Goal: Navigation & Orientation: Find specific page/section

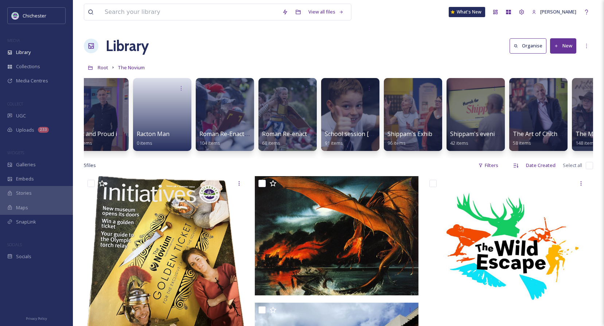
scroll to position [0, 992]
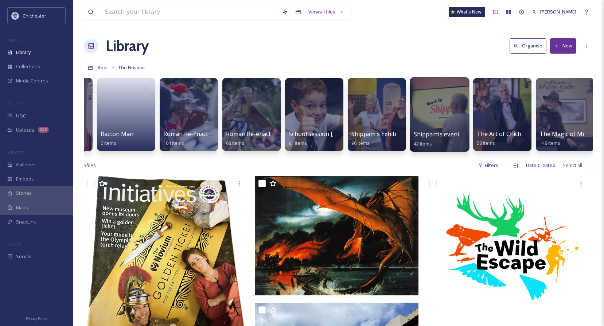
click at [437, 114] on div at bounding box center [439, 114] width 59 height 74
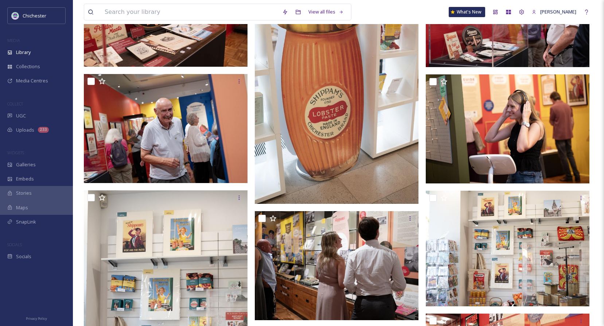
scroll to position [44, 0]
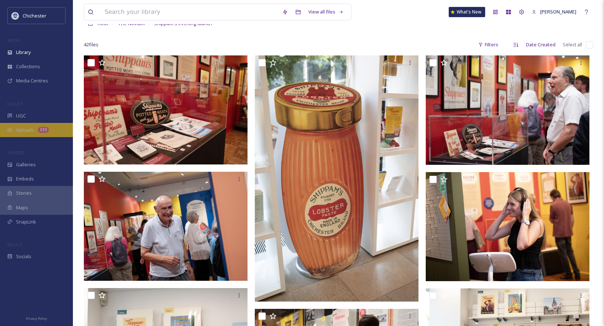
click at [36, 131] on div "Uploads 233" at bounding box center [36, 130] width 73 height 14
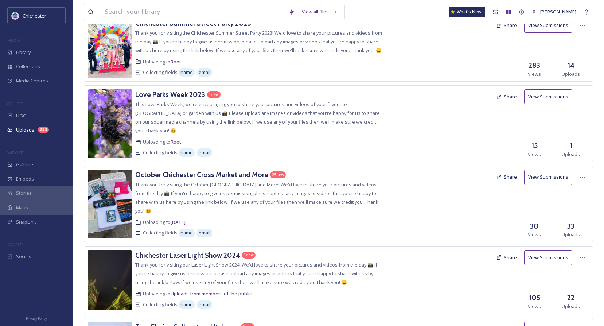
scroll to position [255, 0]
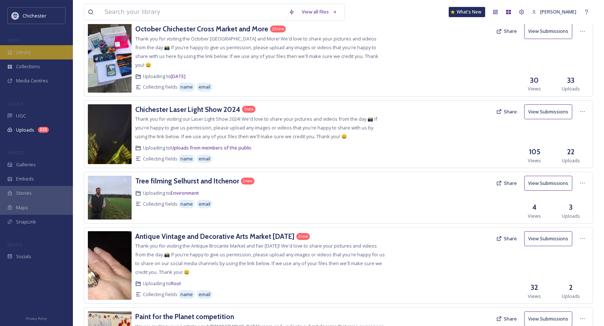
click at [32, 54] on div "Library" at bounding box center [36, 52] width 73 height 14
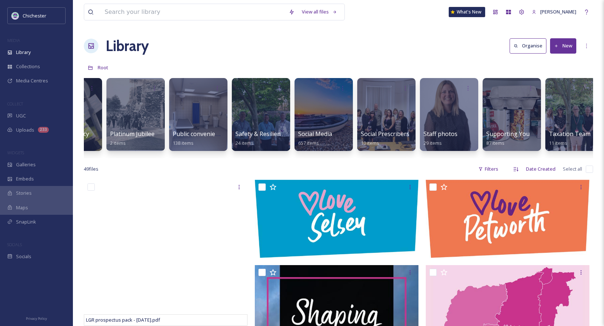
scroll to position [0, 2657]
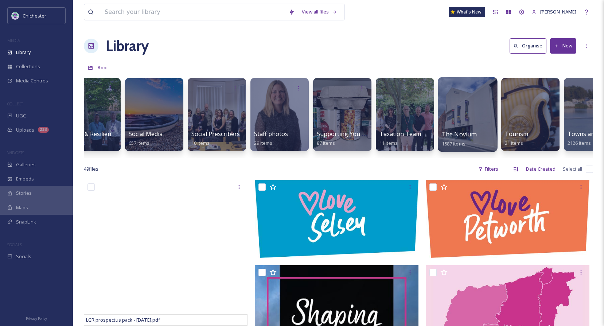
click at [475, 129] on div at bounding box center [467, 114] width 59 height 74
